Goal: Task Accomplishment & Management: Complete application form

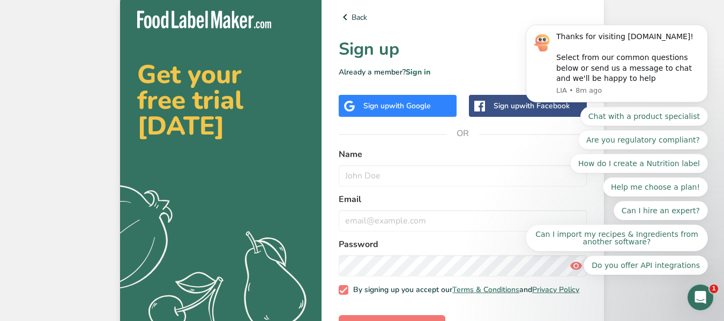
scroll to position [39, 0]
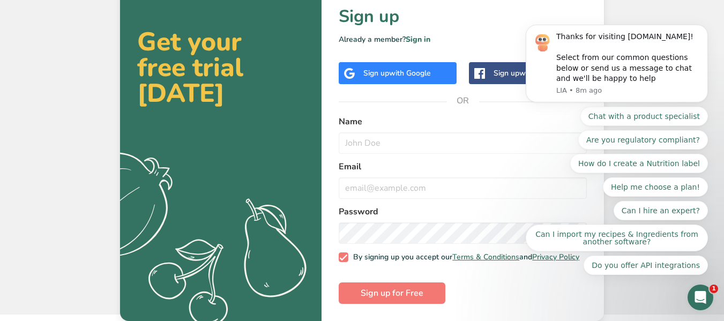
click at [427, 67] on div "Sign up with Google" at bounding box center [396, 72] width 67 height 11
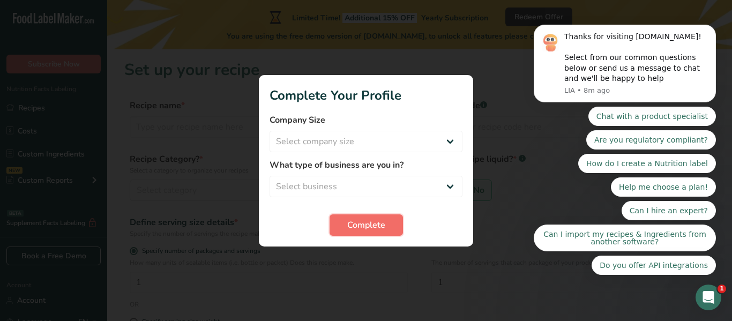
click at [378, 226] on span "Complete" at bounding box center [366, 225] width 38 height 13
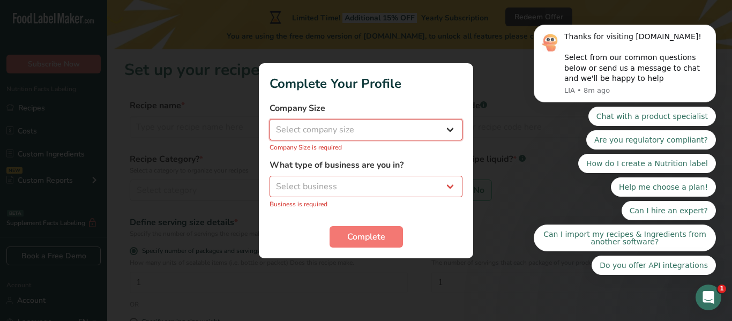
click at [403, 127] on select "Select company size Fewer than 10 Employees 10 to 50 Employees 51 to 500 Employ…" at bounding box center [365, 129] width 193 height 21
select select "1"
click at [269, 124] on select "Select company size Fewer than 10 Employees 10 to 50 Employees 51 to 500 Employ…" at bounding box center [365, 129] width 193 height 21
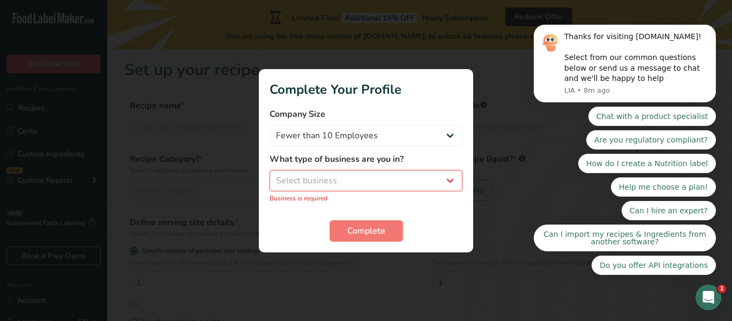
click at [374, 192] on div "What type of business are you in? Select business Packaged Food Manufacturer Re…" at bounding box center [365, 178] width 193 height 50
click at [370, 178] on select "Select business Packaged Food Manufacturer Restaurant & Cafe Bakery Meal Plans …" at bounding box center [365, 180] width 193 height 21
select select "3"
click at [269, 175] on select "Select business Packaged Food Manufacturer Restaurant & Cafe Bakery Meal Plans …" at bounding box center [365, 180] width 193 height 21
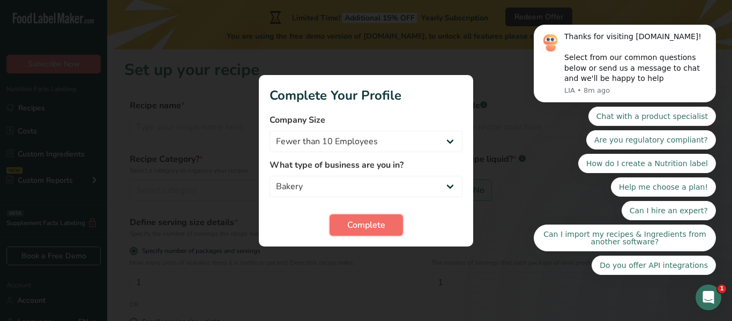
click at [346, 226] on button "Complete" at bounding box center [365, 224] width 73 height 21
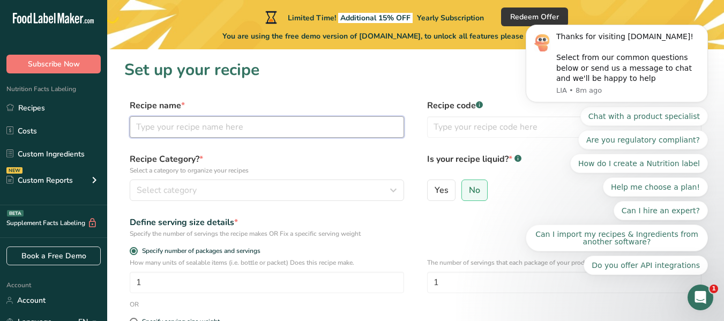
click at [326, 133] on input "text" at bounding box center [267, 126] width 274 height 21
click at [298, 121] on input "text" at bounding box center [267, 126] width 274 height 21
type input "m"
type input "Mango Sticky Rice"
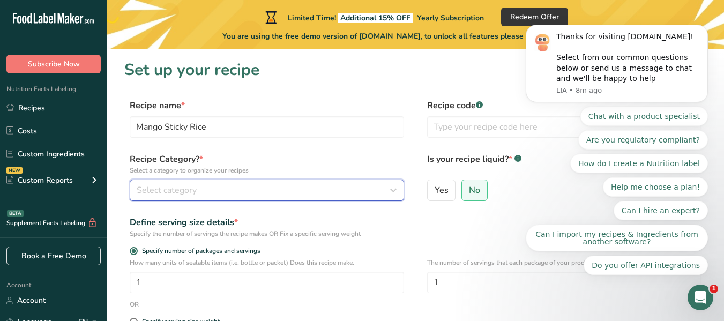
click at [262, 182] on button "Select category" at bounding box center [267, 189] width 274 height 21
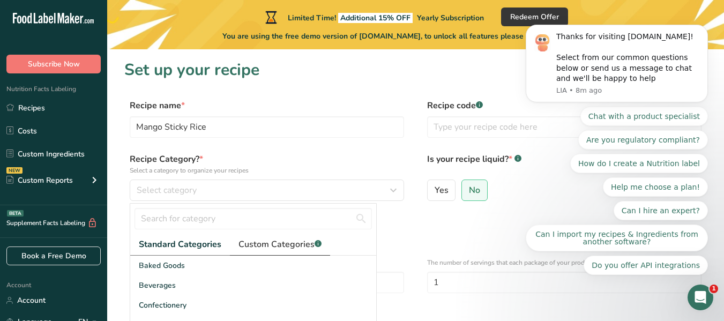
click at [265, 245] on span "Custom Categories .a-a{fill:#347362;}.b-a{fill:#fff;}" at bounding box center [279, 244] width 83 height 13
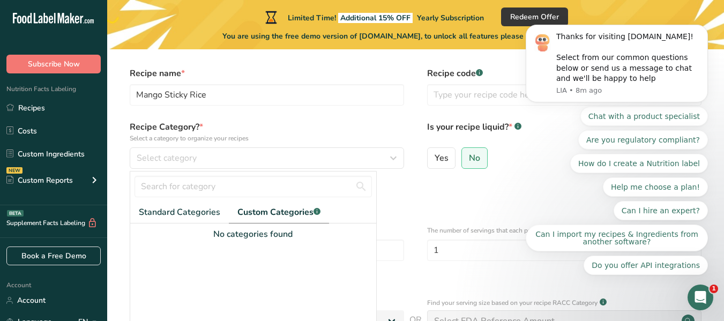
scroll to position [34, 0]
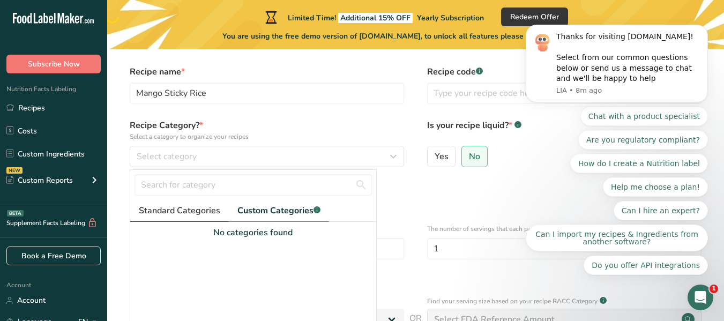
click at [189, 220] on link "Standard Categories" at bounding box center [179, 211] width 99 height 22
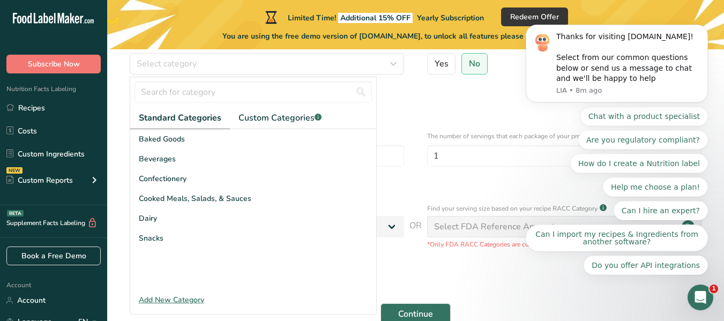
scroll to position [132, 0]
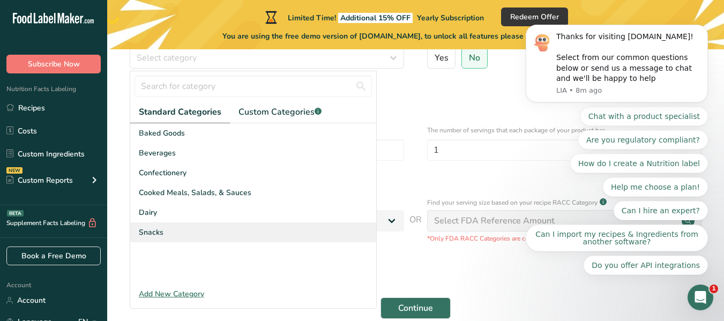
click at [164, 233] on div "Snacks" at bounding box center [253, 232] width 246 height 20
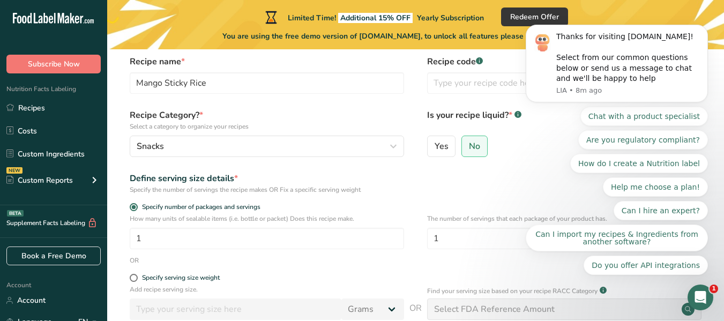
scroll to position [0, 0]
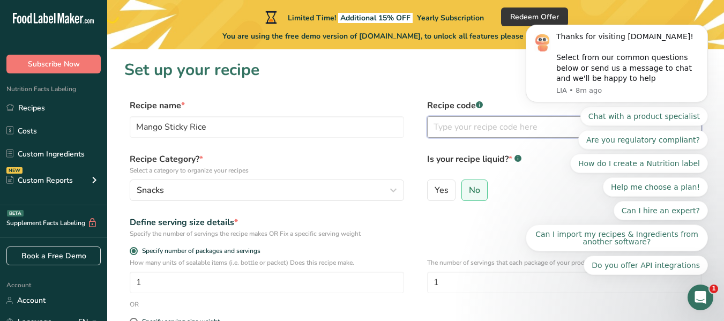
click at [453, 122] on input "text" at bounding box center [564, 126] width 274 height 21
type input "1"
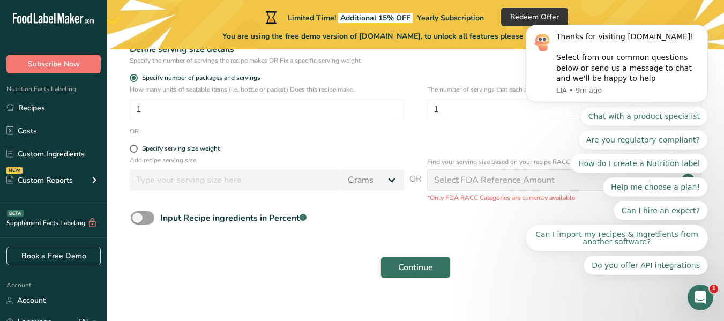
scroll to position [188, 0]
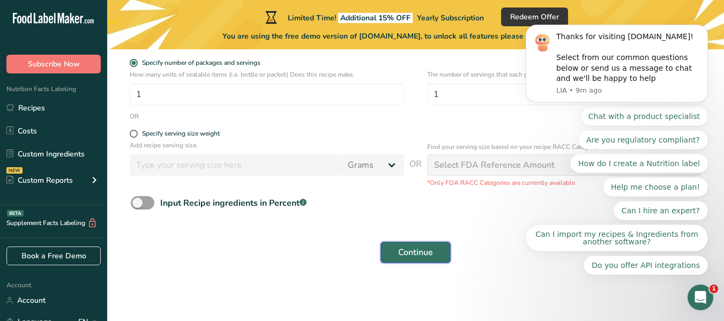
click at [439, 255] on button "Continue" at bounding box center [415, 252] width 70 height 21
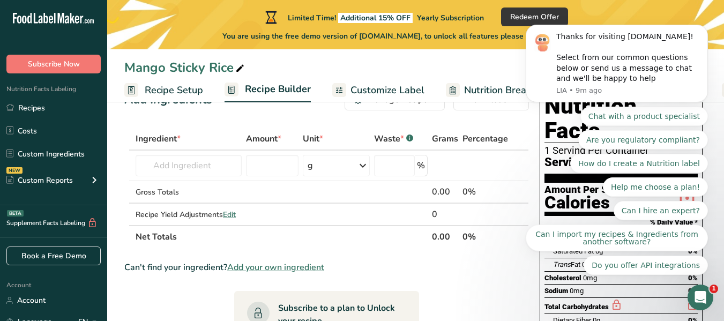
scroll to position [38, 0]
click at [282, 163] on input "number" at bounding box center [272, 164] width 52 height 21
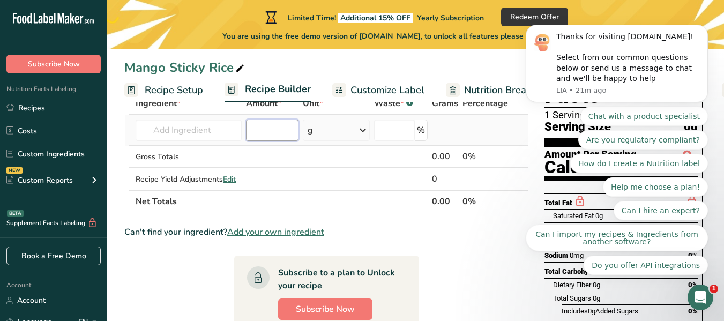
scroll to position [70, 0]
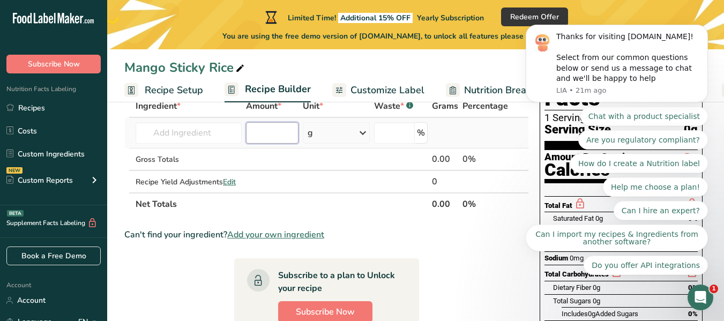
click at [274, 132] on input "number" at bounding box center [272, 132] width 52 height 21
